Goal: Task Accomplishment & Management: Complete application form

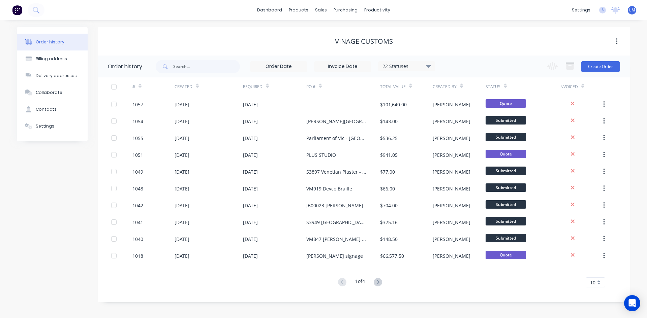
click at [14, 10] on img at bounding box center [17, 10] width 10 height 10
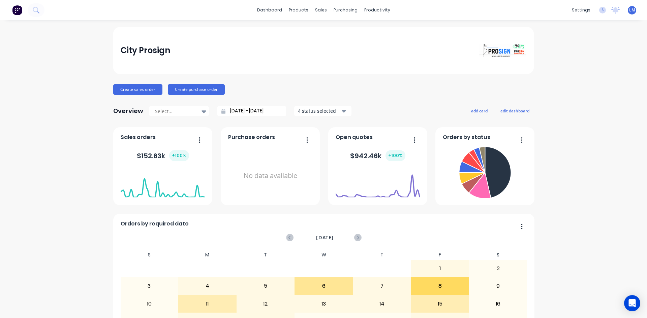
click at [629, 12] on span "LM" at bounding box center [632, 10] width 6 height 6
click at [577, 84] on div "Sign out" at bounding box center [575, 85] width 18 height 6
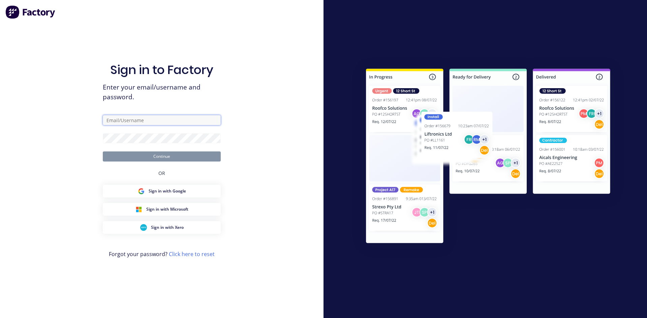
type input "[EMAIL_ADDRESS][DOMAIN_NAME]"
click at [166, 156] on button "Continue" at bounding box center [162, 157] width 118 height 10
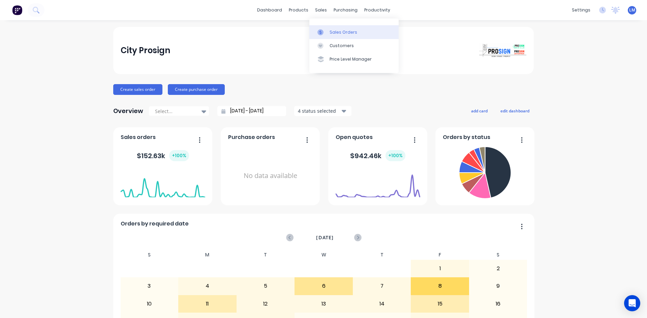
click at [335, 30] on div "Sales Orders" at bounding box center [344, 32] width 28 height 6
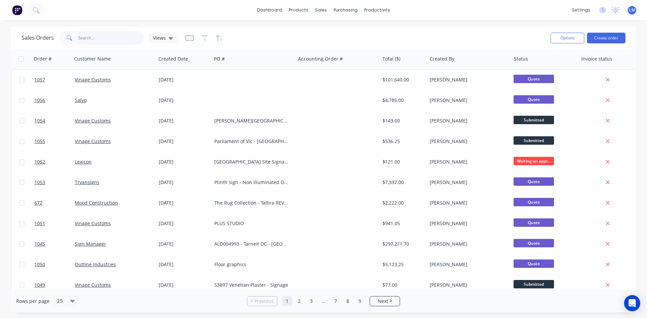
click at [105, 40] on input "text" at bounding box center [111, 37] width 66 height 13
type input "sign man"
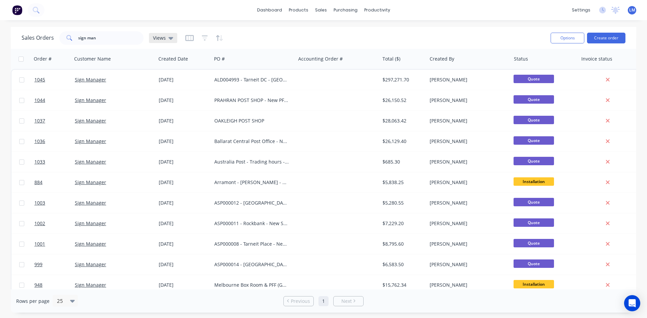
click at [168, 34] on div "Views" at bounding box center [163, 38] width 28 height 10
click at [177, 110] on button "Archived" at bounding box center [189, 109] width 77 height 8
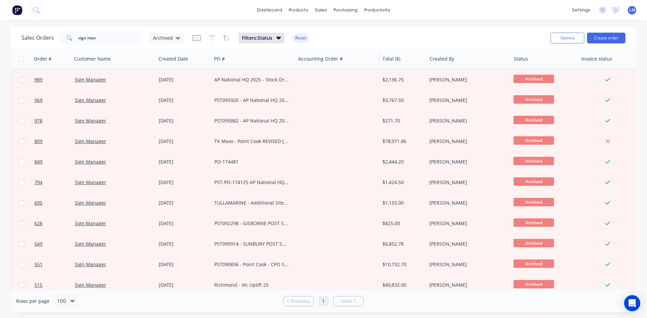
click at [296, 57] on div "Accounting Order #" at bounding box center [338, 59] width 84 height 20
drag, startPoint x: 287, startPoint y: 57, endPoint x: 303, endPoint y: 63, distance: 16.5
click at [303, 63] on div "Order # Customer Name Created Date PO # Accounting Order # Total ($) Created By…" at bounding box center [326, 59] width 630 height 20
drag, startPoint x: 294, startPoint y: 63, endPoint x: 314, endPoint y: 63, distance: 20.2
click at [314, 63] on div "Order # Customer Name Created Date PO # Accounting Order # Total ($) Created By…" at bounding box center [326, 59] width 630 height 20
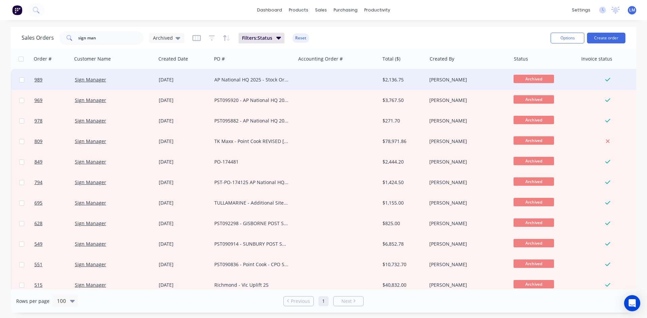
click at [322, 79] on div at bounding box center [338, 80] width 84 height 20
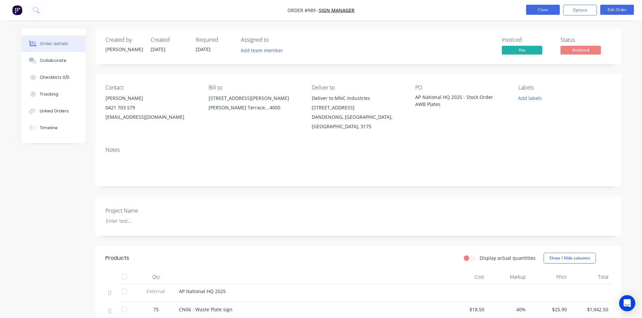
click at [540, 8] on button "Close" at bounding box center [543, 10] width 34 height 10
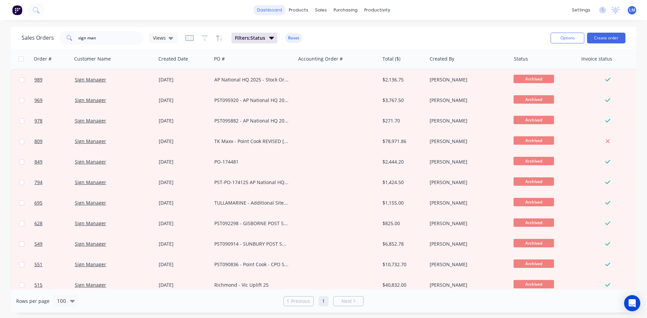
click at [264, 7] on link "dashboard" at bounding box center [270, 10] width 32 height 10
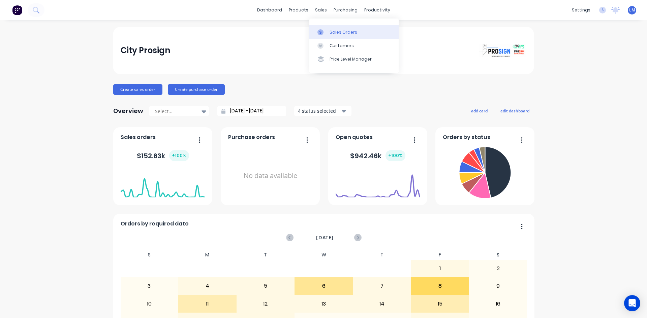
click at [340, 32] on div "Sales Orders" at bounding box center [344, 32] width 28 height 6
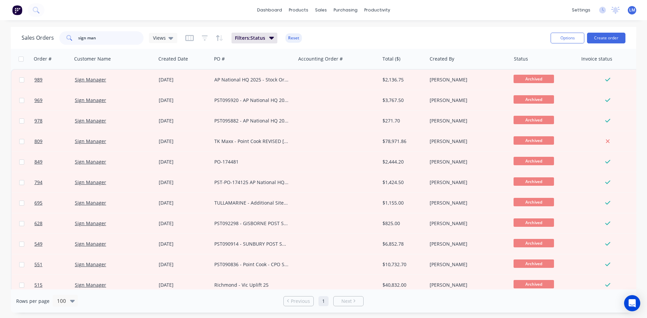
drag, startPoint x: 106, startPoint y: 37, endPoint x: 58, endPoint y: 42, distance: 47.7
click at [59, 42] on div "sign man" at bounding box center [101, 37] width 84 height 13
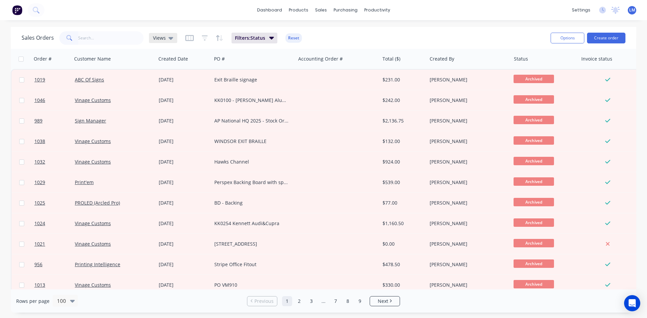
click at [169, 39] on icon at bounding box center [170, 37] width 5 height 7
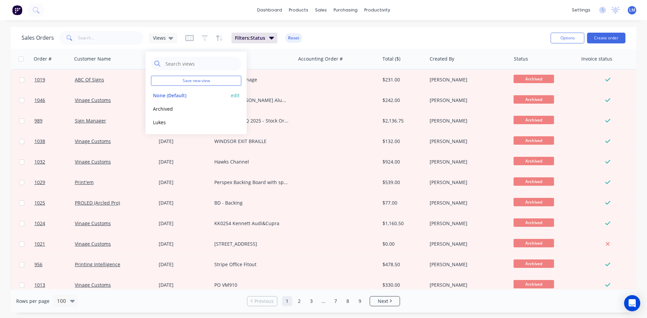
click at [169, 95] on button "None (Default)" at bounding box center [189, 96] width 77 height 8
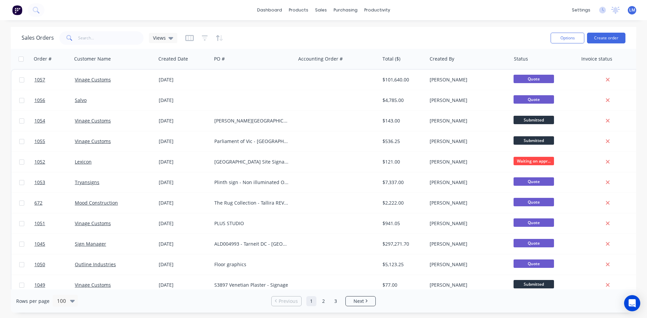
click at [113, 45] on div "Sales Orders Views" at bounding box center [284, 38] width 524 height 17
click at [113, 36] on input "text" at bounding box center [111, 37] width 66 height 13
type input "try"
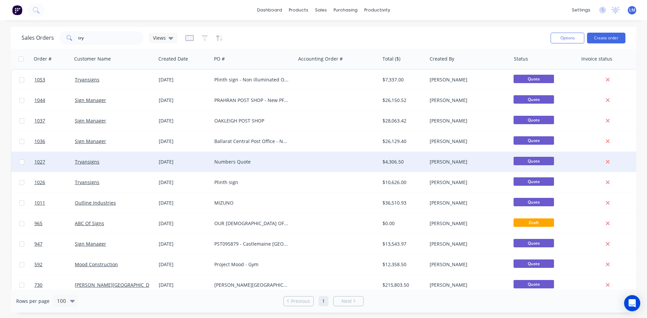
click at [134, 165] on div "Tryansigns" at bounding box center [112, 162] width 75 height 7
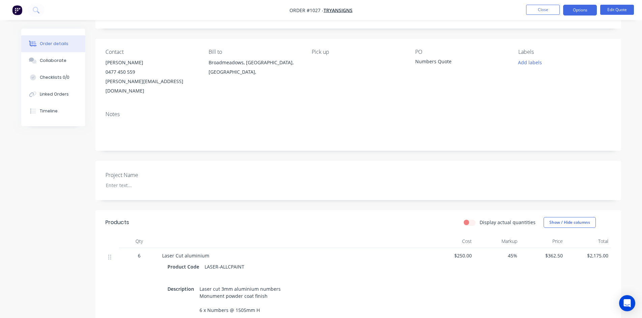
scroll to position [34, 0]
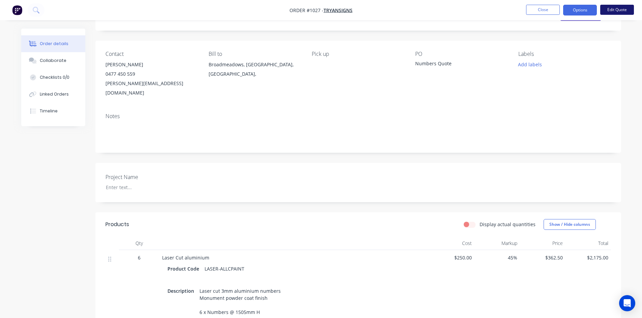
click at [618, 9] on button "Edit Quote" at bounding box center [617, 10] width 34 height 10
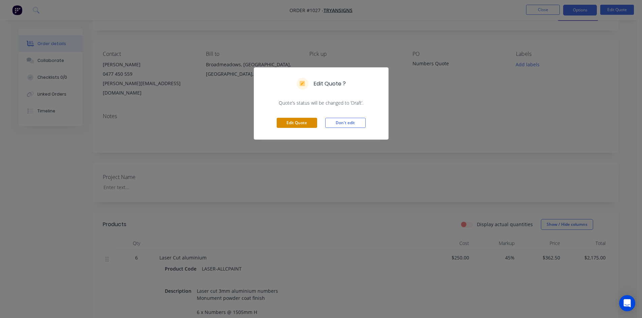
click at [298, 123] on button "Edit Quote" at bounding box center [297, 123] width 40 height 10
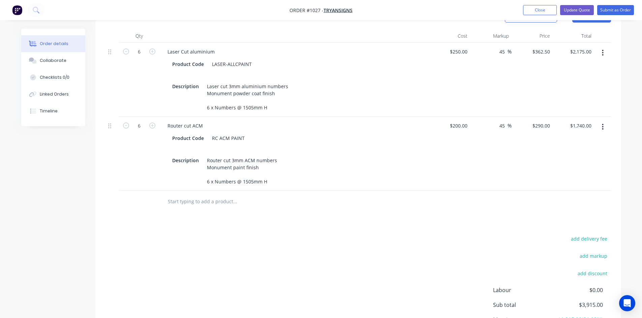
scroll to position [270, 0]
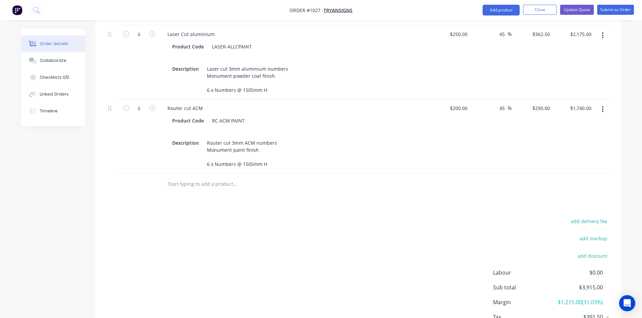
click at [601, 103] on button "button" at bounding box center [603, 109] width 16 height 12
click at [580, 136] on div "Duplicate" at bounding box center [579, 141] width 52 height 10
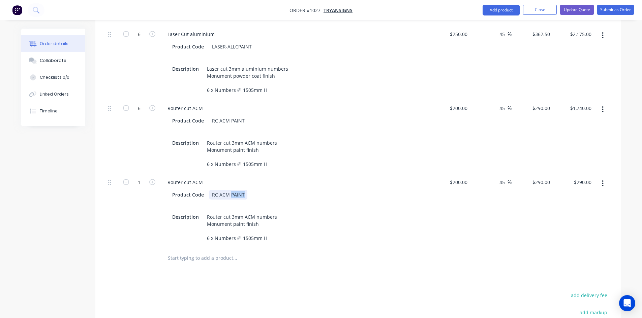
drag, startPoint x: 230, startPoint y: 175, endPoint x: 248, endPoint y: 176, distance: 18.3
click at [248, 190] on div "Product Code RC ACM PAINT" at bounding box center [293, 195] width 247 height 10
drag, startPoint x: 206, startPoint y: 207, endPoint x: 270, endPoint y: 203, distance: 63.8
click at [270, 212] on div "Router cut 3mm ACM numbers Monument paint finish 6 x Numbers @ 1505mm H" at bounding box center [241, 227] width 75 height 31
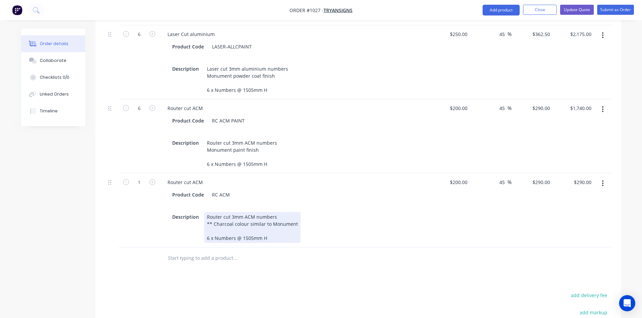
click at [364, 212] on div "Description Router cut 3mm ACM numbers ** Charcoal colour similar to Monument 6…" at bounding box center [293, 227] width 247 height 31
drag, startPoint x: 241, startPoint y: 220, endPoint x: 254, endPoint y: 219, distance: 13.1
click at [254, 219] on div "Router cut 3mm ACM numbers ** Charcoal colour similar to Monument 6 x Numbers @…" at bounding box center [252, 227] width 96 height 31
drag, startPoint x: 213, startPoint y: 205, endPoint x: 299, endPoint y: 208, distance: 86.3
click at [299, 212] on div "Description Router cut 3mm ACM numbers ** Charcoal colour similar to Monument 6…" at bounding box center [293, 227] width 247 height 31
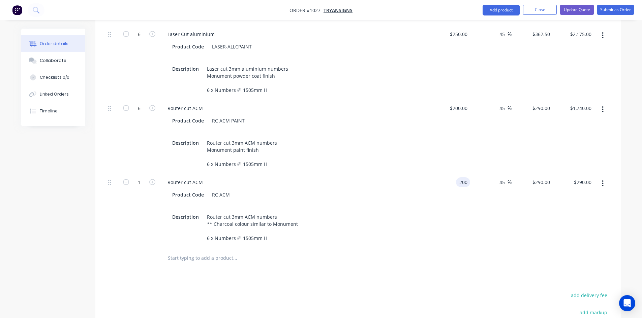
click at [465, 178] on input "200" at bounding box center [464, 183] width 11 height 10
type input "$200.00"
click at [150, 179] on icon "button" at bounding box center [152, 182] width 6 height 6
type input "2"
type input "$580.00"
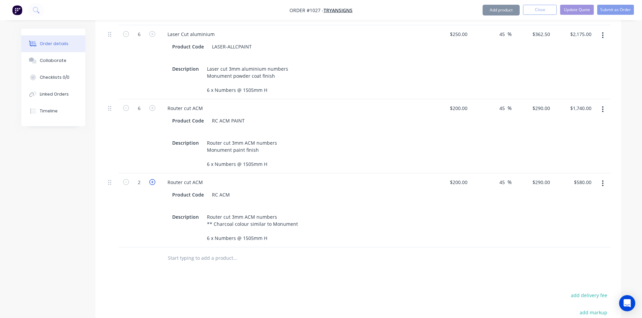
click at [150, 179] on icon "button" at bounding box center [152, 182] width 6 height 6
type input "3"
type input "$870.00"
click at [150, 179] on icon "button" at bounding box center [152, 182] width 6 height 6
type input "4"
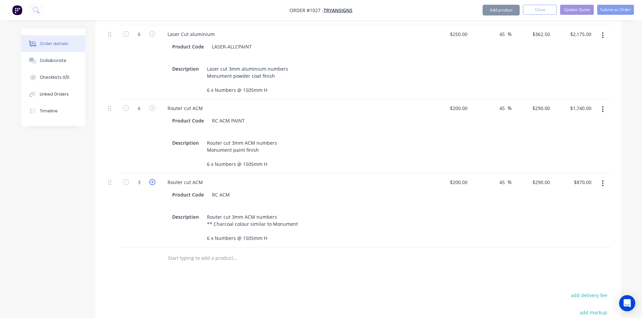
type input "$1,160.00"
click at [150, 179] on icon "button" at bounding box center [152, 182] width 6 height 6
type input "5"
type input "$1,450.00"
click at [151, 179] on icon "button" at bounding box center [152, 182] width 6 height 6
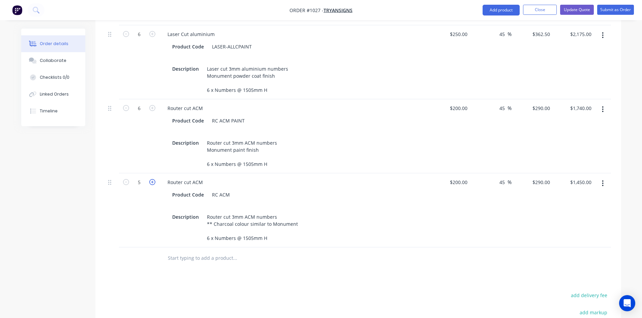
type input "6"
type input "$1,740.00"
click at [457, 178] on div "200 200" at bounding box center [463, 183] width 14 height 10
type input "$120.00"
type input "$174.00"
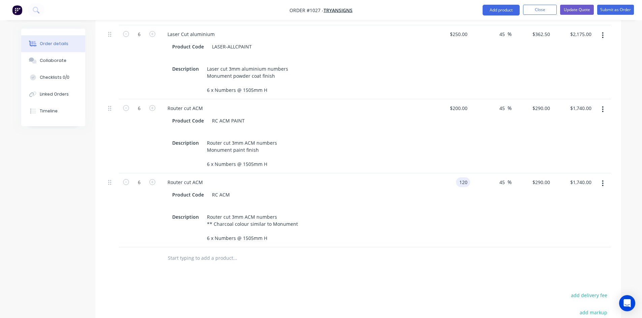
type input "$1,044.00"
click at [460, 250] on div at bounding box center [357, 259] width 505 height 22
click at [571, 8] on button "Update Quote" at bounding box center [577, 10] width 34 height 10
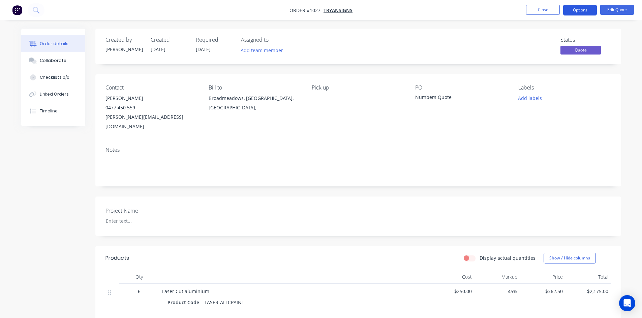
click at [571, 8] on button "Options" at bounding box center [580, 10] width 34 height 11
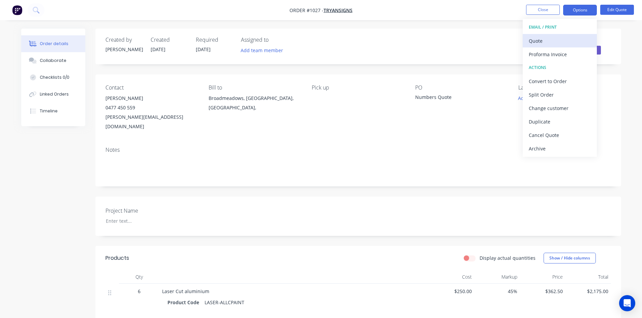
click at [554, 39] on div "Quote" at bounding box center [560, 41] width 62 height 10
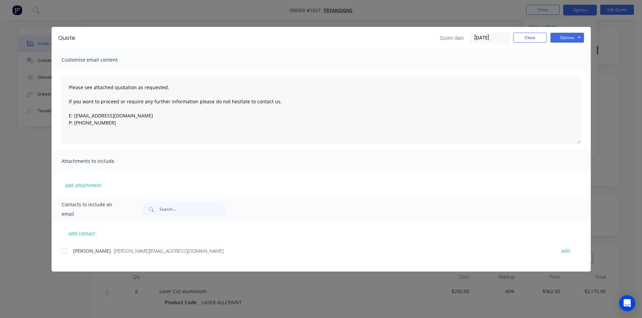
click at [63, 251] on div at bounding box center [64, 251] width 13 height 13
click at [564, 36] on button "Options" at bounding box center [567, 38] width 34 height 10
click at [570, 70] on button "Email" at bounding box center [571, 71] width 43 height 11
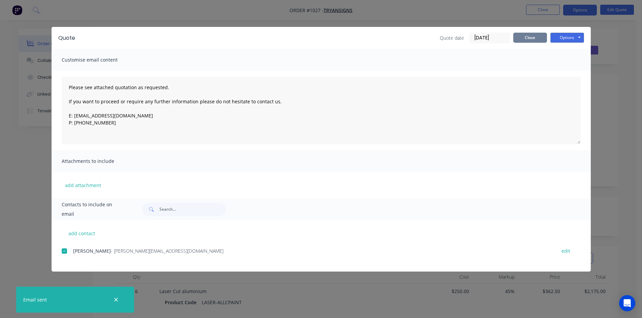
click at [527, 37] on button "Close" at bounding box center [530, 38] width 34 height 10
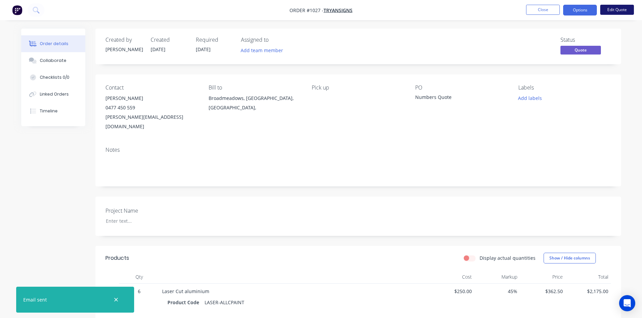
click at [615, 12] on button "Edit Quote" at bounding box center [617, 10] width 34 height 10
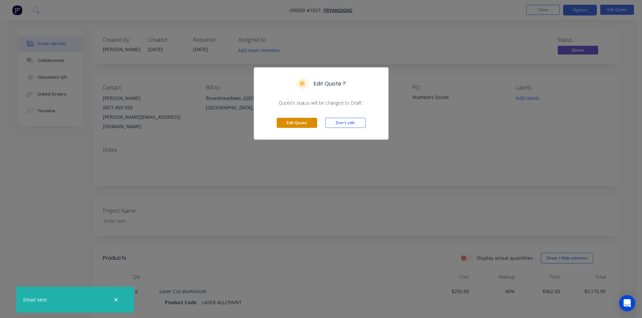
click at [297, 125] on button "Edit Quote" at bounding box center [297, 123] width 40 height 10
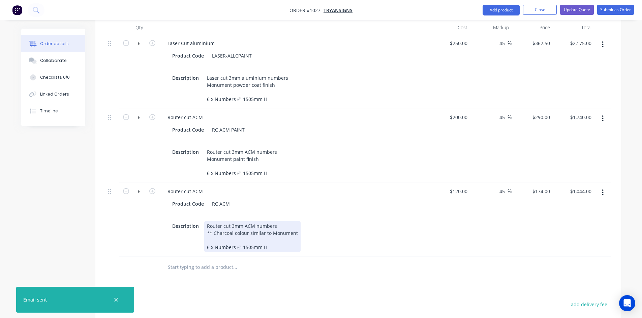
scroll to position [303, 0]
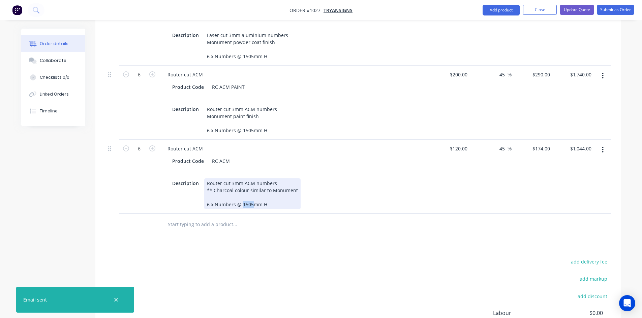
drag, startPoint x: 242, startPoint y: 186, endPoint x: 252, endPoint y: 186, distance: 9.8
click at [252, 186] on div "Router cut 3mm ACM numbers ** Charcoal colour similar to Monument 6 x Numbers @…" at bounding box center [252, 194] width 96 height 31
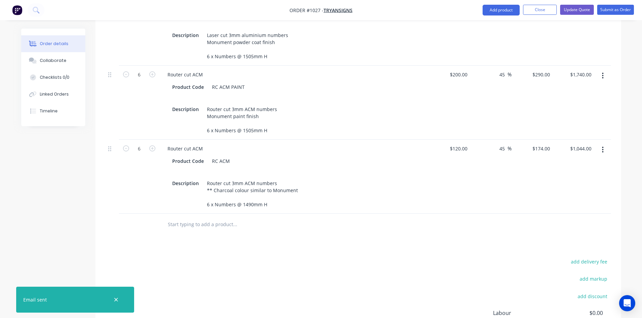
click at [336, 238] on div "Products Show / Hide columns Add product Qty Cost Markup Price Total 6 Laser Cu…" at bounding box center [358, 176] width 526 height 444
click at [582, 10] on button "Update Quote" at bounding box center [577, 10] width 34 height 10
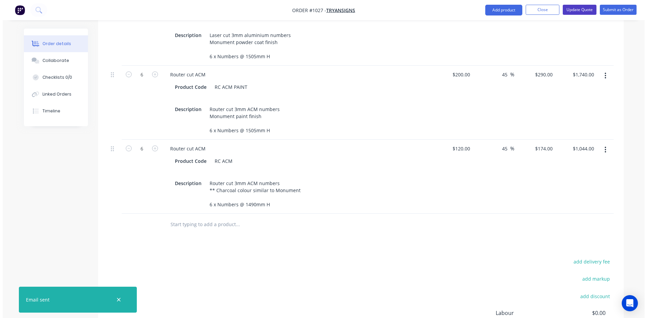
scroll to position [0, 0]
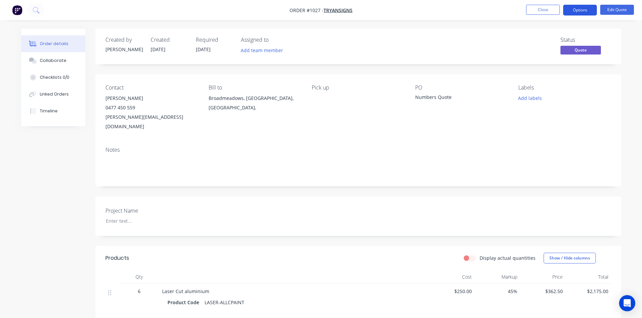
click at [586, 12] on button "Options" at bounding box center [580, 10] width 34 height 11
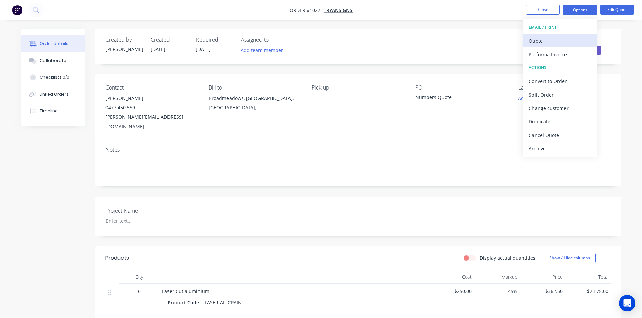
click at [561, 42] on div "Quote" at bounding box center [560, 41] width 62 height 10
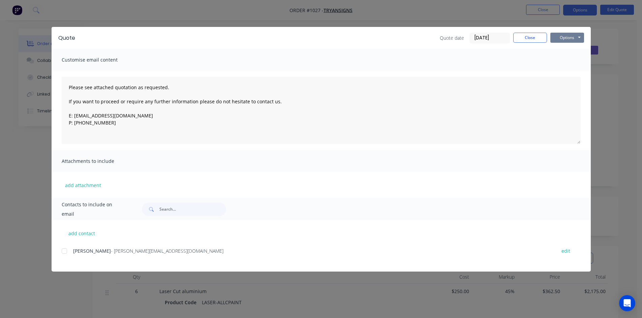
click at [562, 40] on button "Options" at bounding box center [567, 38] width 34 height 10
click at [63, 254] on div at bounding box center [64, 251] width 13 height 13
click at [572, 36] on button "Options" at bounding box center [567, 38] width 34 height 10
click at [569, 72] on button "Email" at bounding box center [571, 71] width 43 height 11
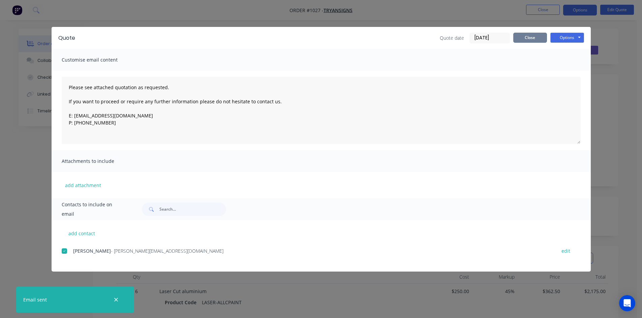
click at [529, 40] on button "Close" at bounding box center [530, 38] width 34 height 10
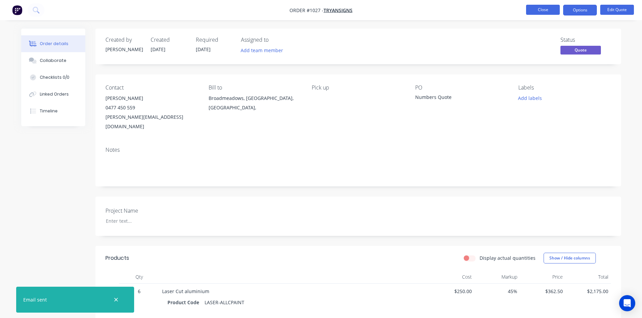
click at [538, 13] on button "Close" at bounding box center [543, 10] width 34 height 10
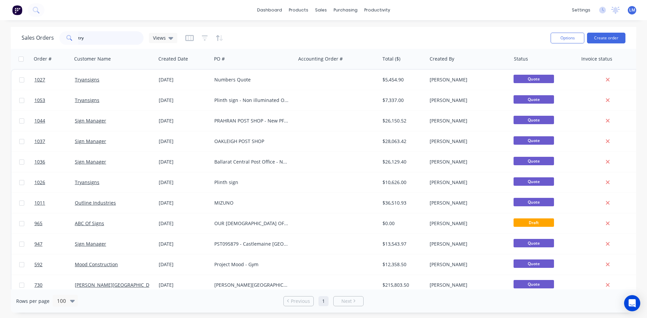
click at [66, 36] on div "try" at bounding box center [101, 37] width 84 height 13
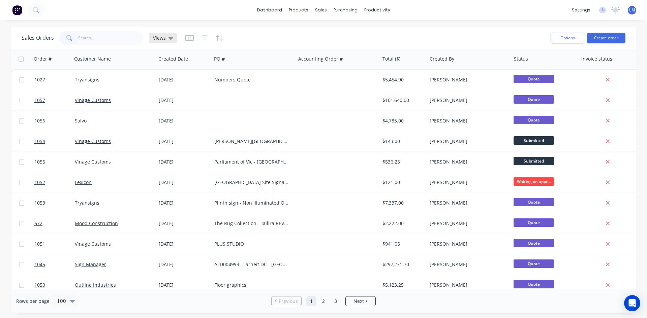
click at [169, 40] on icon at bounding box center [170, 37] width 5 height 7
click at [169, 98] on button "None (Default)" at bounding box center [189, 96] width 77 height 8
click at [602, 36] on button "Create order" at bounding box center [606, 38] width 38 height 11
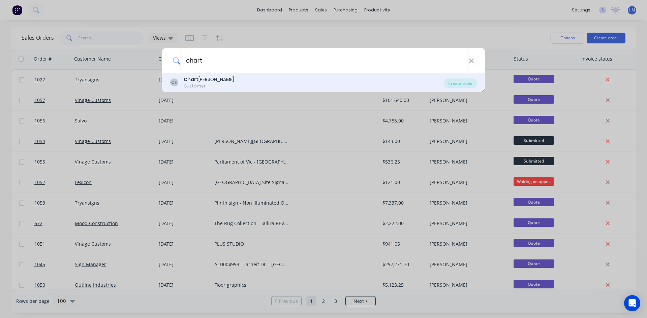
type input "chart"
click at [228, 85] on div "CH Chart [PERSON_NAME] Customer" at bounding box center [307, 82] width 274 height 13
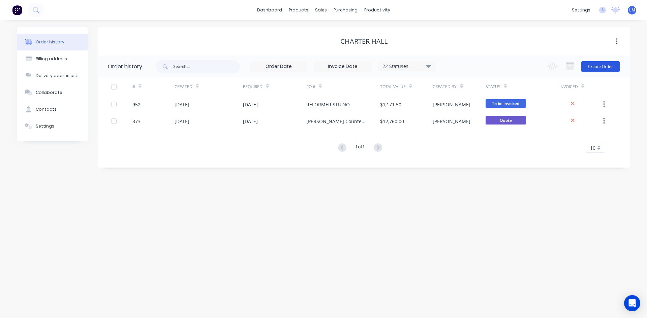
click at [595, 65] on button "Create Order" at bounding box center [600, 66] width 39 height 11
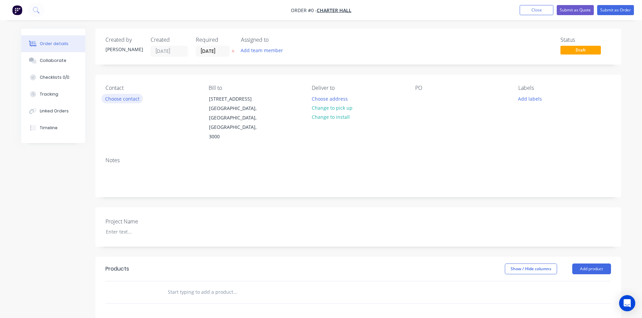
click at [133, 98] on button "Choose contact" at bounding box center [121, 98] width 41 height 9
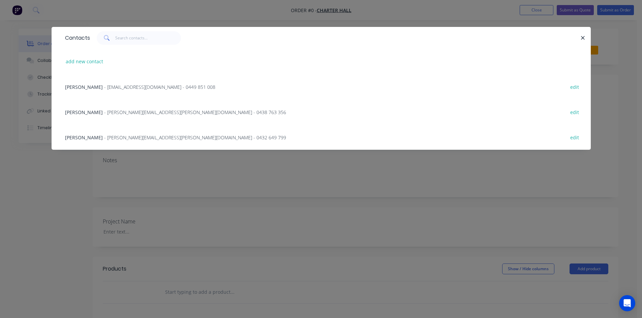
click at [127, 89] on span "- [EMAIL_ADDRESS][DOMAIN_NAME] - 0449 851 008" at bounding box center [159, 87] width 111 height 6
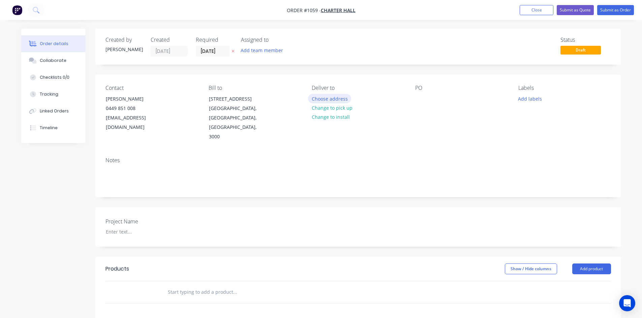
click at [337, 100] on button "Choose address" at bounding box center [329, 98] width 43 height 9
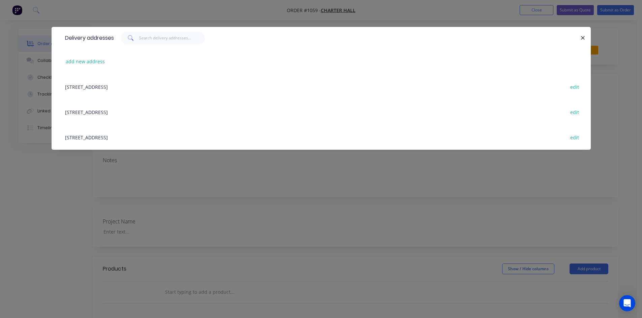
click at [132, 87] on div "[STREET_ADDRESS] edit" at bounding box center [321, 86] width 519 height 25
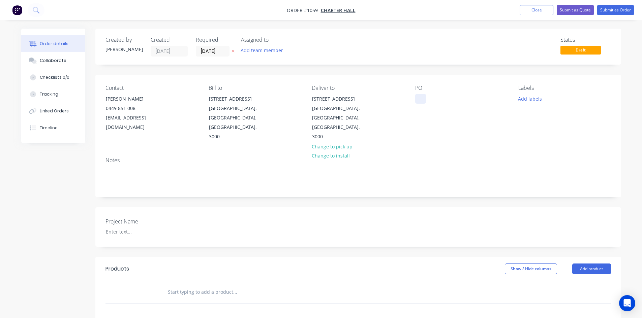
click at [418, 101] on div at bounding box center [420, 99] width 11 height 10
drag, startPoint x: 418, startPoint y: 101, endPoint x: 471, endPoint y: 100, distance: 53.6
click at [471, 100] on div "AMEB - Missing letter" at bounding box center [444, 99] width 59 height 10
copy div "AMEB - Missing letter"
click at [135, 227] on div at bounding box center [142, 232] width 84 height 10
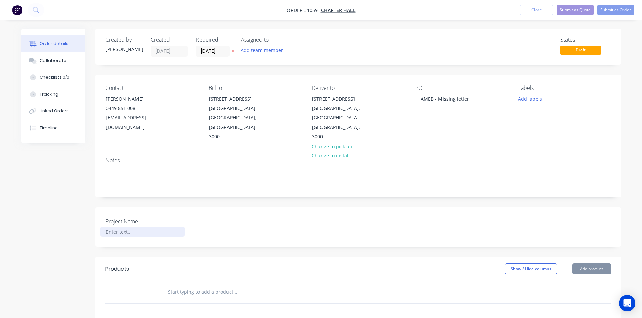
paste div
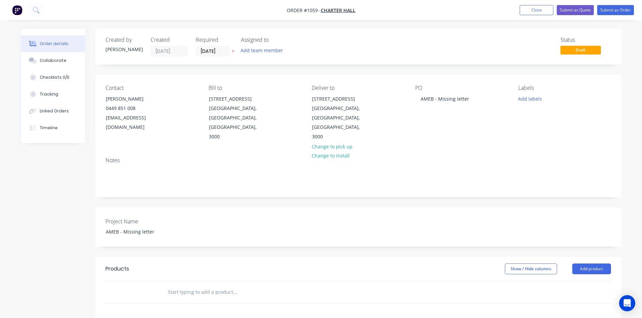
click at [184, 286] on input "text" at bounding box center [234, 292] width 135 height 13
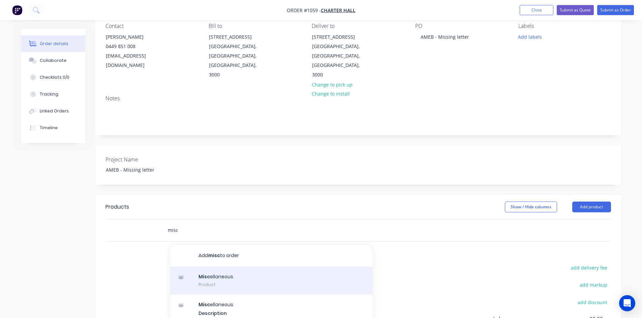
scroll to position [67, 0]
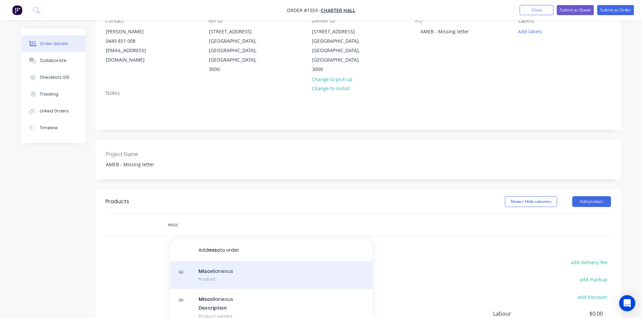
type input "misc"
click at [227, 262] on div "Misc ellaneous Product" at bounding box center [271, 276] width 202 height 28
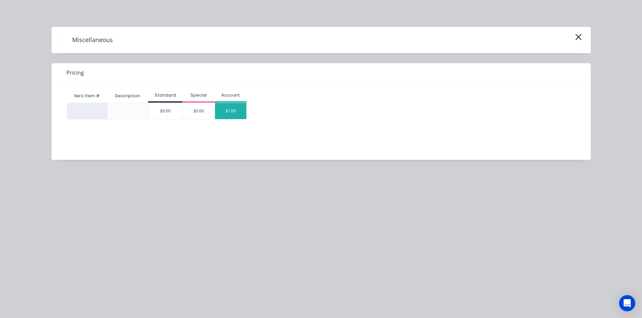
click at [233, 107] on div "$1.00" at bounding box center [231, 111] width 32 height 16
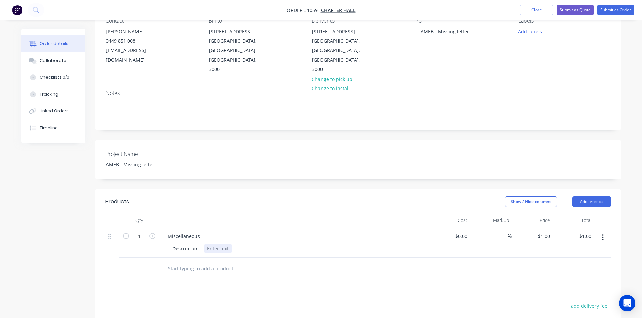
click at [211, 244] on div at bounding box center [217, 249] width 27 height 10
click at [221, 244] on div at bounding box center [217, 249] width 27 height 10
click at [287, 273] on div "Products Show / Hide columns Add product Qty Cost Markup Price Total 1 Miscella…" at bounding box center [358, 323] width 526 height 266
click at [302, 244] on div "Replace letter “C” - 5mm thick bronze finish“AUSTRALIAN MUSI”C”" at bounding box center [281, 249] width 154 height 10
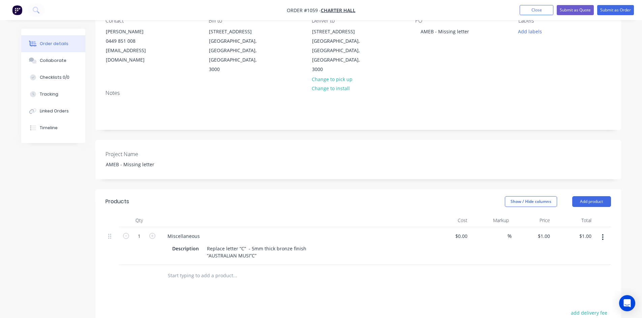
click at [308, 266] on div at bounding box center [280, 276] width 243 height 22
click at [463, 232] on input at bounding box center [463, 237] width 16 height 10
type input "$150.00"
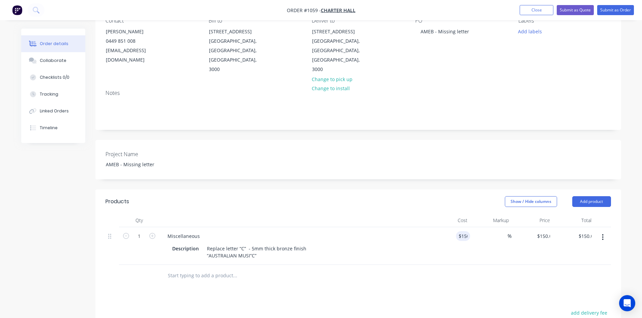
click at [509, 265] on div at bounding box center [357, 276] width 505 height 22
click at [505, 232] on input at bounding box center [504, 237] width 8 height 10
type input "60"
type input "$240.00"
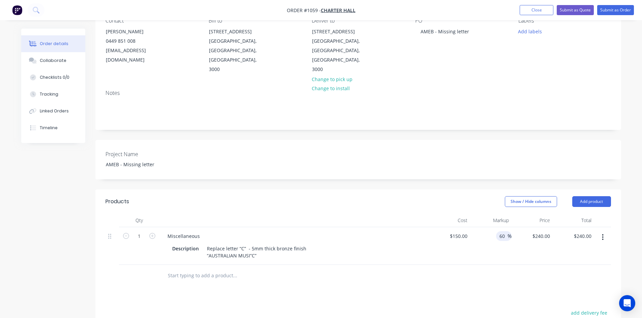
click at [603, 235] on icon "button" at bounding box center [602, 238] width 1 height 6
click at [584, 264] on div "Duplicate" at bounding box center [579, 269] width 52 height 10
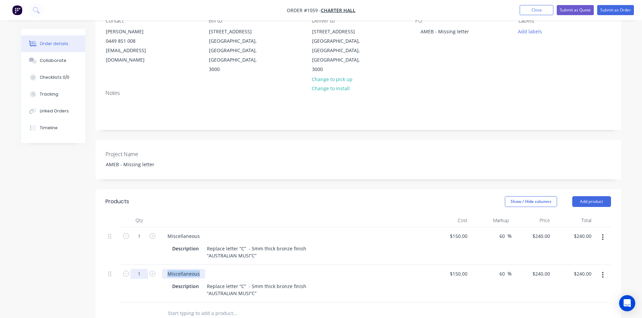
drag, startPoint x: 200, startPoint y: 257, endPoint x: 146, endPoint y: 256, distance: 53.6
click at [146, 265] on div "1 Miscellaneous Description Replace letter “C” - 5mm thick bronze finish “AUSTR…" at bounding box center [357, 284] width 505 height 38
click at [284, 305] on div at bounding box center [280, 314] width 243 height 22
drag, startPoint x: 206, startPoint y: 267, endPoint x: 294, endPoint y: 282, distance: 89.9
click at [293, 282] on div "Level 16 Description Replace letter “C” - 5mm thick bronze finish “AUSTRALIAN M…" at bounding box center [294, 284] width 270 height 38
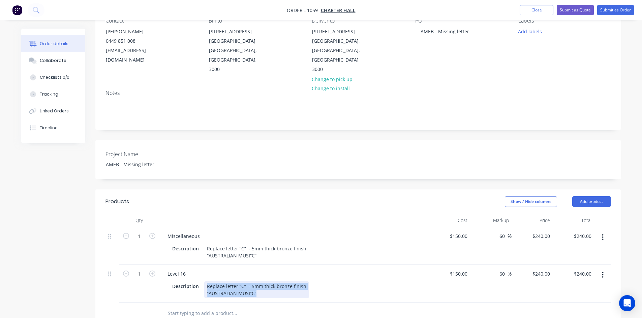
paste div
drag, startPoint x: 206, startPoint y: 266, endPoint x: 279, endPoint y: 281, distance: 74.1
click at [279, 281] on div "Level 16 Description Replace letter “C” - 5mm thick bronze finish “AUSTRALIAN M…" at bounding box center [294, 284] width 270 height 38
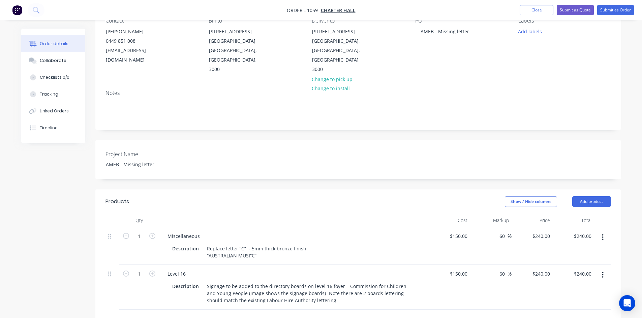
click at [322, 314] on div at bounding box center [263, 320] width 202 height 13
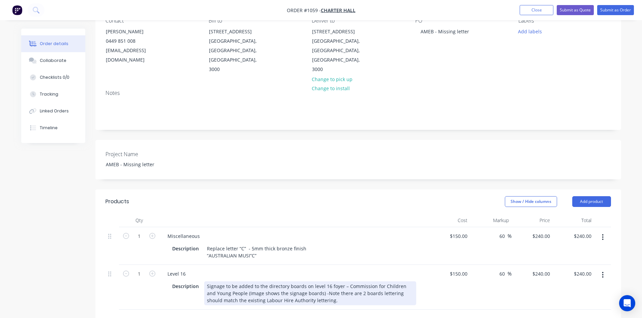
click at [341, 282] on div "Signage to be added to the directory boards on level 16 foyer – Commission for …" at bounding box center [310, 294] width 212 height 24
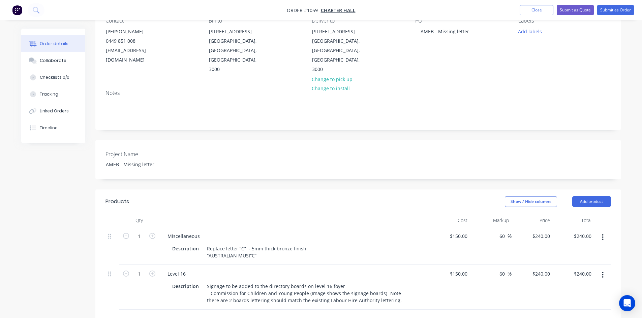
click at [358, 314] on div at bounding box center [263, 320] width 202 height 13
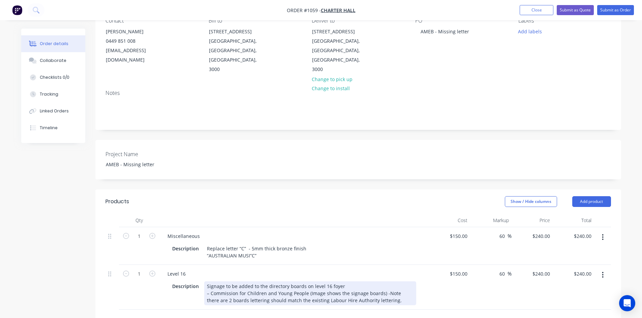
click at [381, 282] on div "Signage to be added to the directory boards on level 16 foyer – Commission for …" at bounding box center [310, 294] width 212 height 24
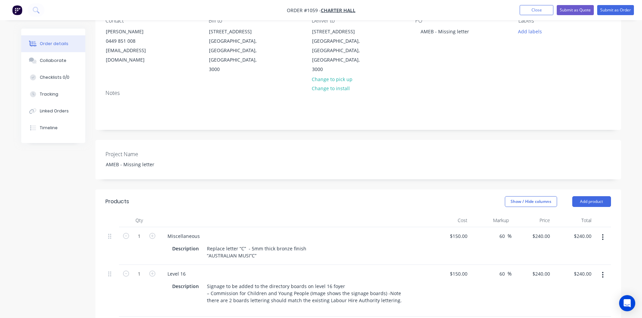
click at [378, 296] on div "Level 16 Description Signage to be added to the directory boards on level 16 fo…" at bounding box center [294, 291] width 270 height 52
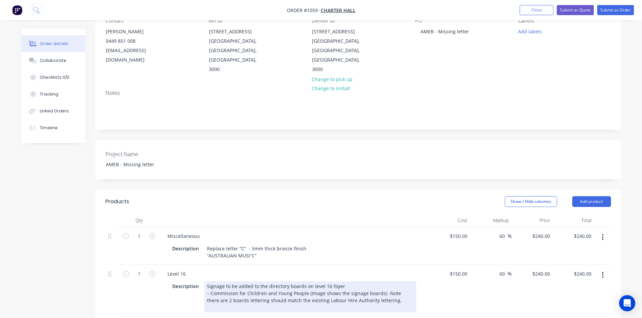
click at [381, 282] on div "Signage to be added to the directory boards on level 16 foyer – Commission for …" at bounding box center [310, 297] width 212 height 31
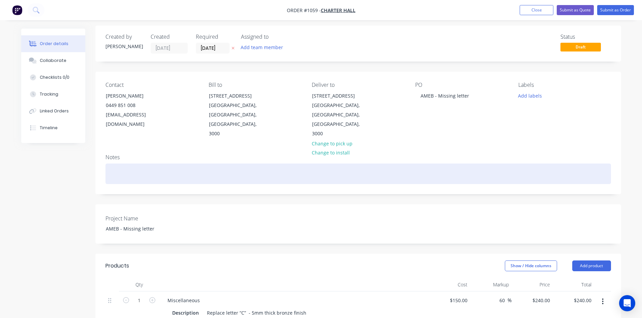
scroll to position [0, 0]
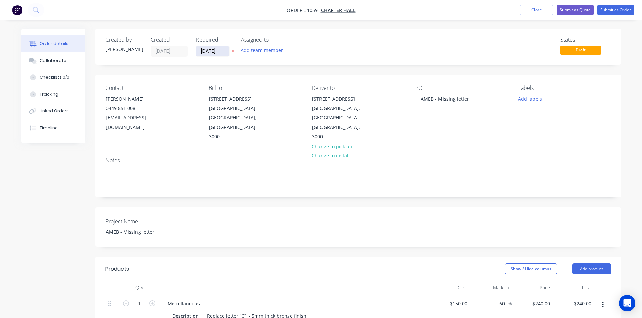
click at [220, 49] on input "[DATE]" at bounding box center [212, 51] width 33 height 10
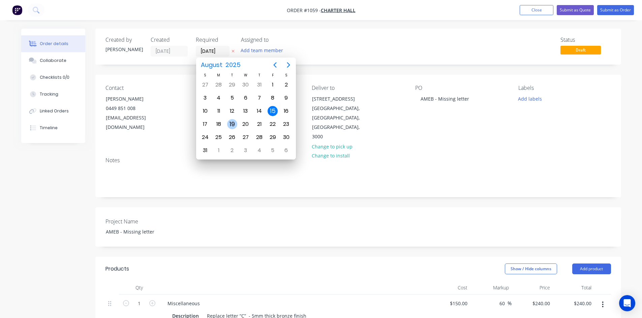
click at [232, 126] on div "19" at bounding box center [232, 124] width 10 height 10
type input "[DATE]"
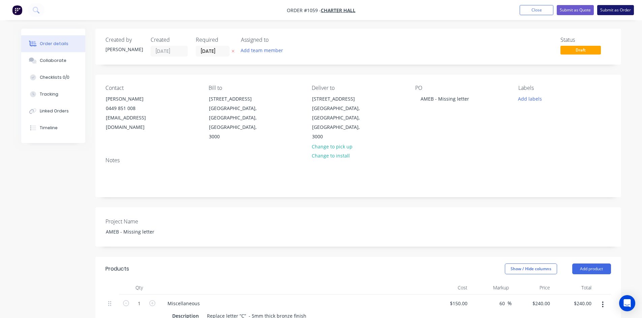
click at [604, 12] on button "Submit as Order" at bounding box center [615, 10] width 37 height 10
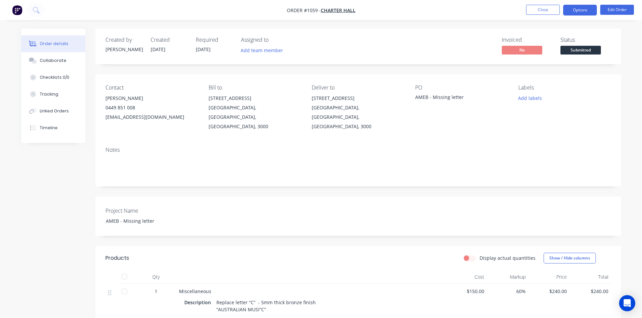
click at [584, 10] on button "Options" at bounding box center [580, 10] width 34 height 11
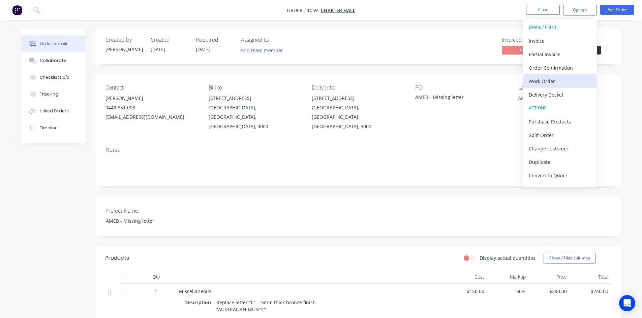
click at [553, 79] on div "Work Order" at bounding box center [560, 81] width 62 height 10
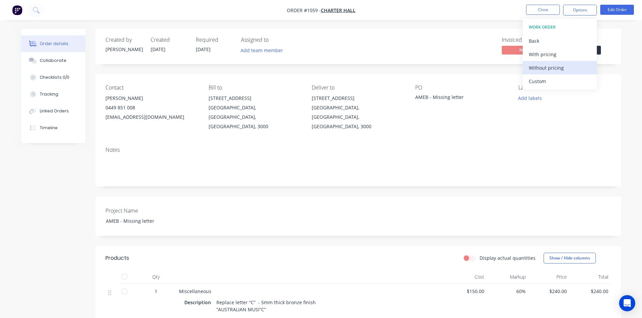
click at [549, 62] on button "Without pricing" at bounding box center [560, 67] width 74 height 13
